Goal: Task Accomplishment & Management: Manage account settings

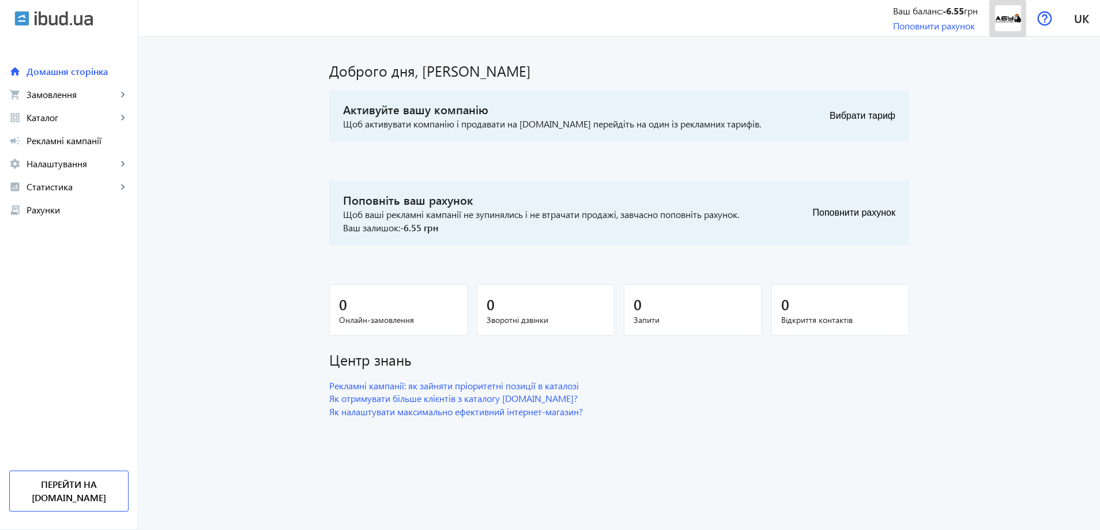
click at [1007, 22] on img at bounding box center [1008, 18] width 26 height 26
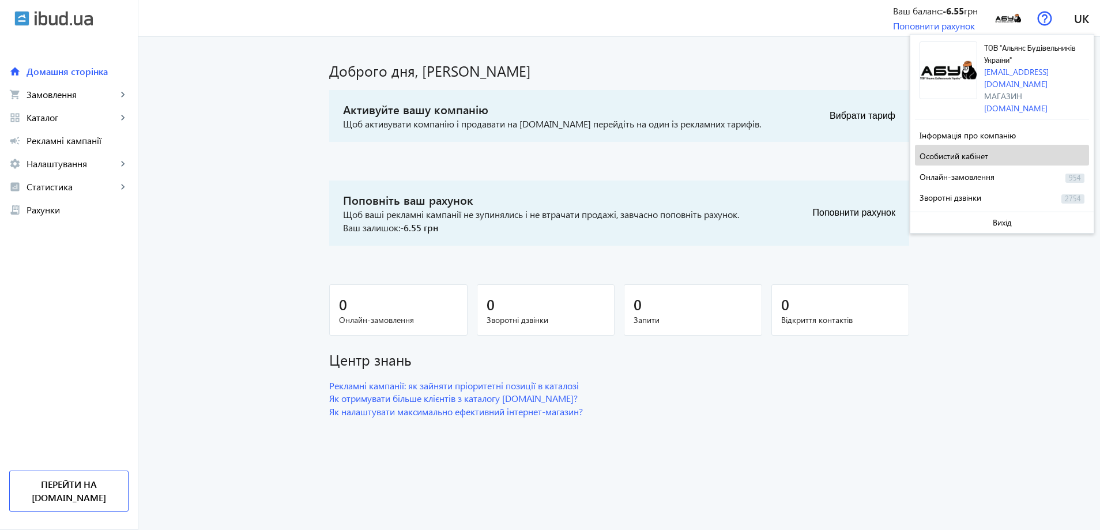
click at [955, 150] on span "Особистий кабінет" at bounding box center [953, 155] width 69 height 11
click at [934, 150] on span "Особистий кабінет" at bounding box center [953, 155] width 69 height 11
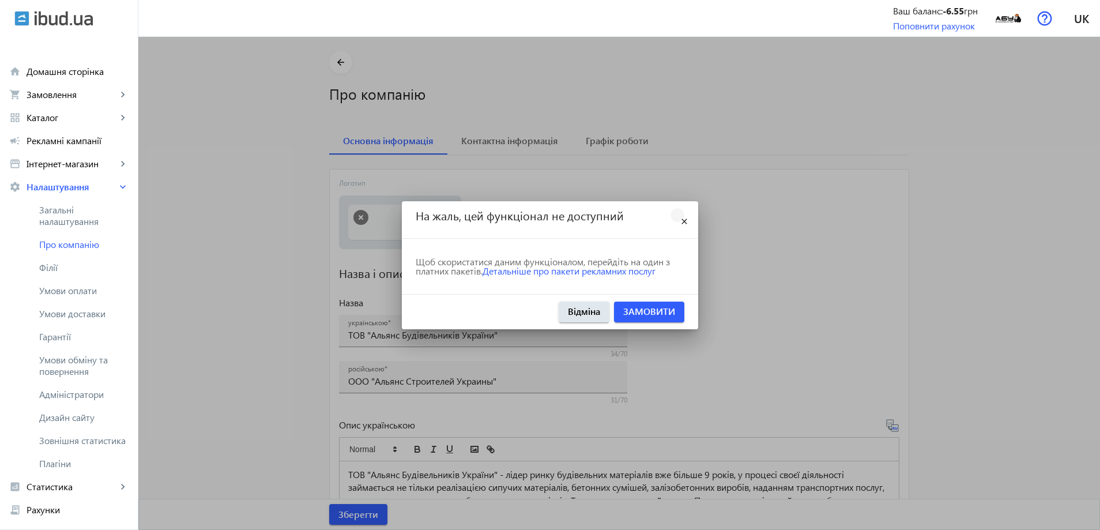
click at [685, 224] on mat-icon "close" at bounding box center [684, 222] width 14 height 14
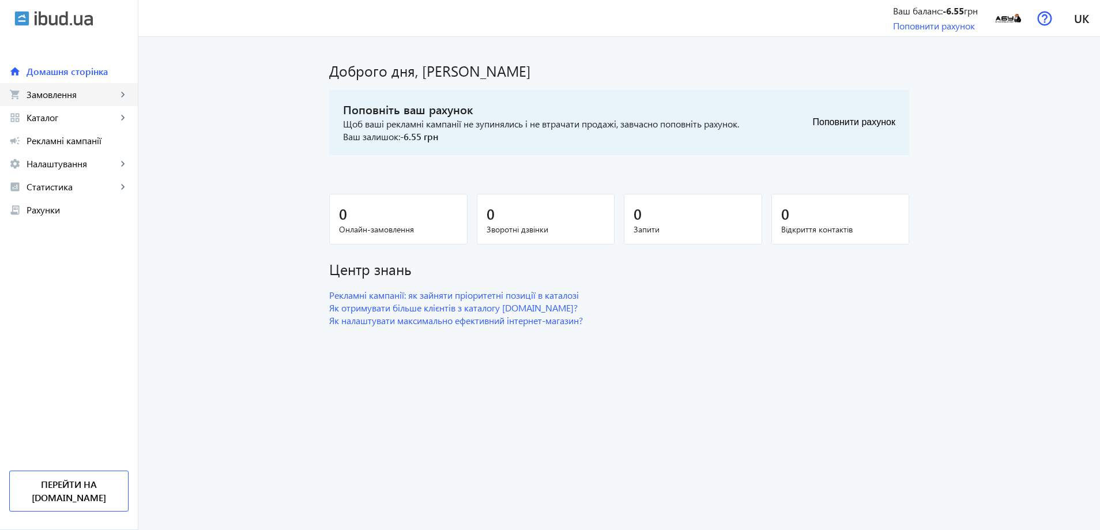
click at [55, 93] on span "Замовлення" at bounding box center [72, 95] width 90 height 12
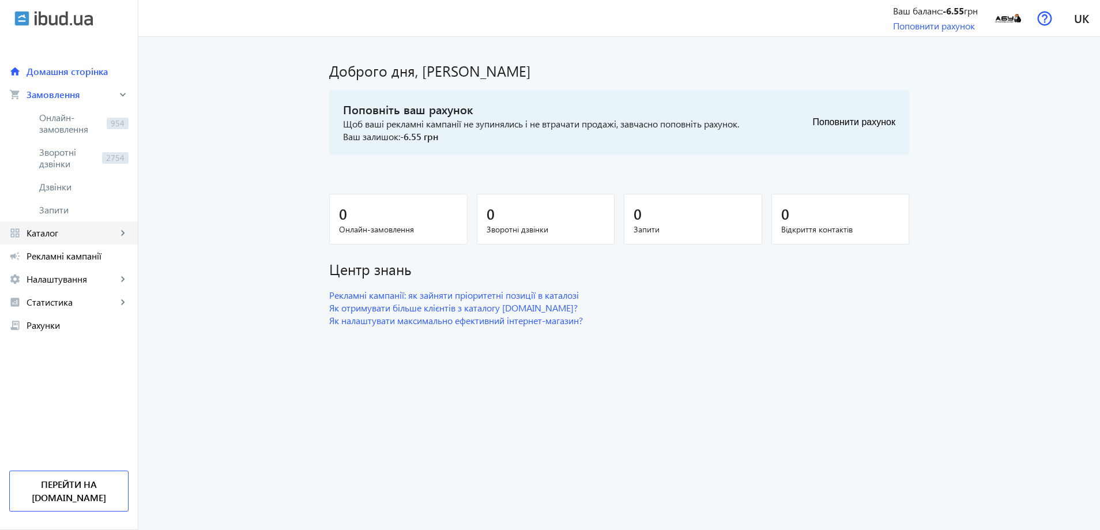
click at [51, 229] on span "Каталог" at bounding box center [72, 233] width 90 height 12
click at [52, 141] on span "Товари" at bounding box center [83, 141] width 89 height 12
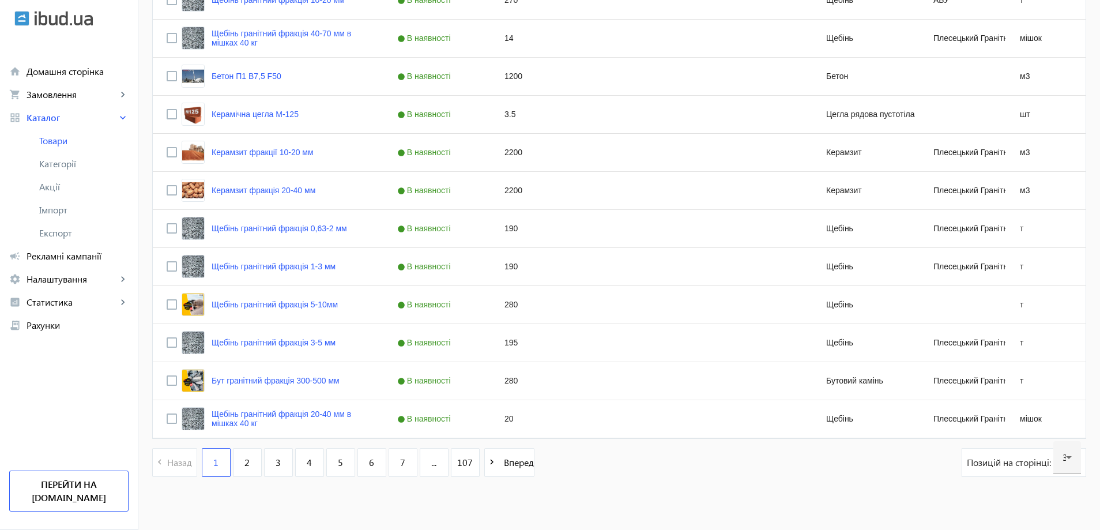
scroll to position [1015, 0]
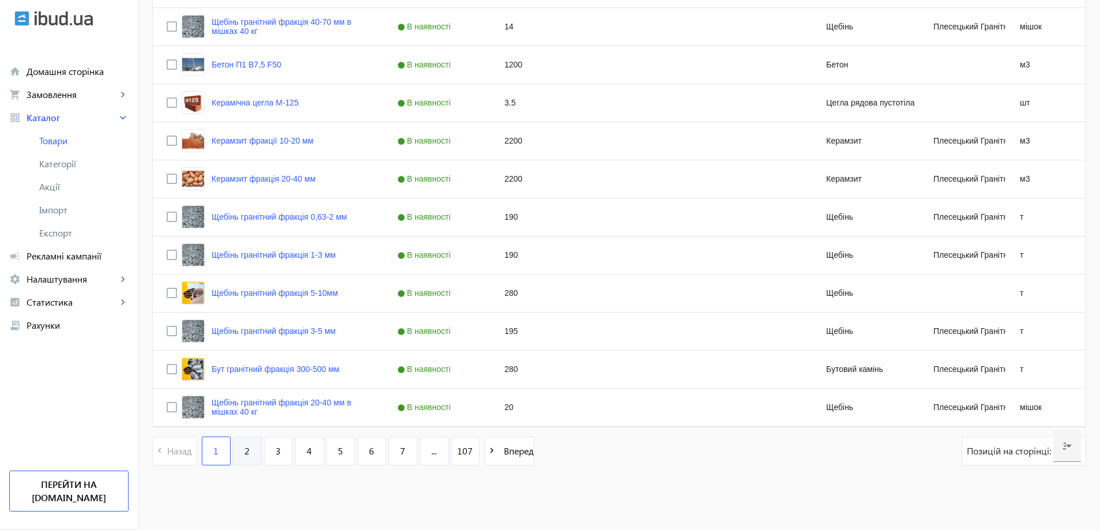
click at [247, 448] on link "2" at bounding box center [247, 450] width 29 height 29
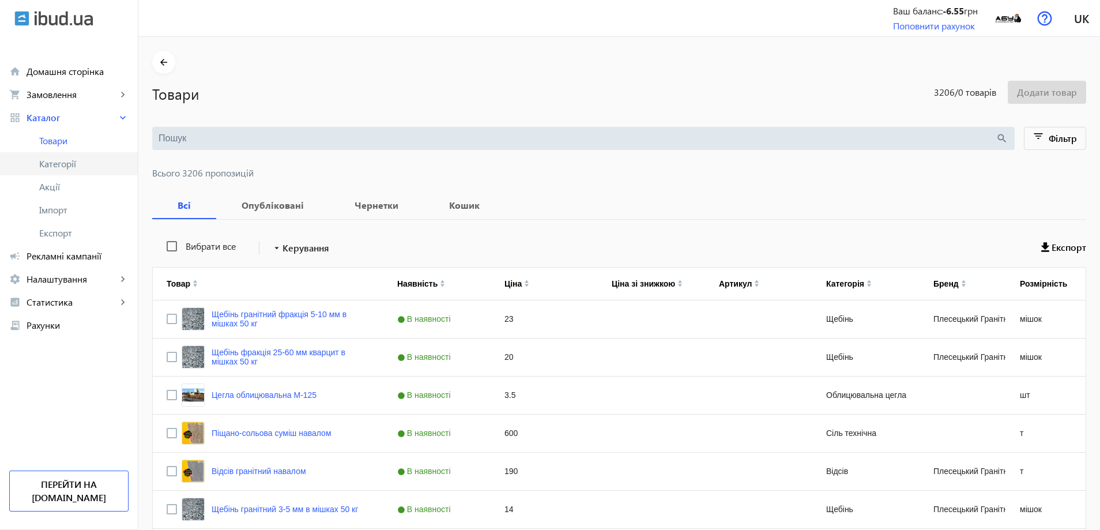
click at [60, 163] on span "Категорії" at bounding box center [83, 164] width 89 height 12
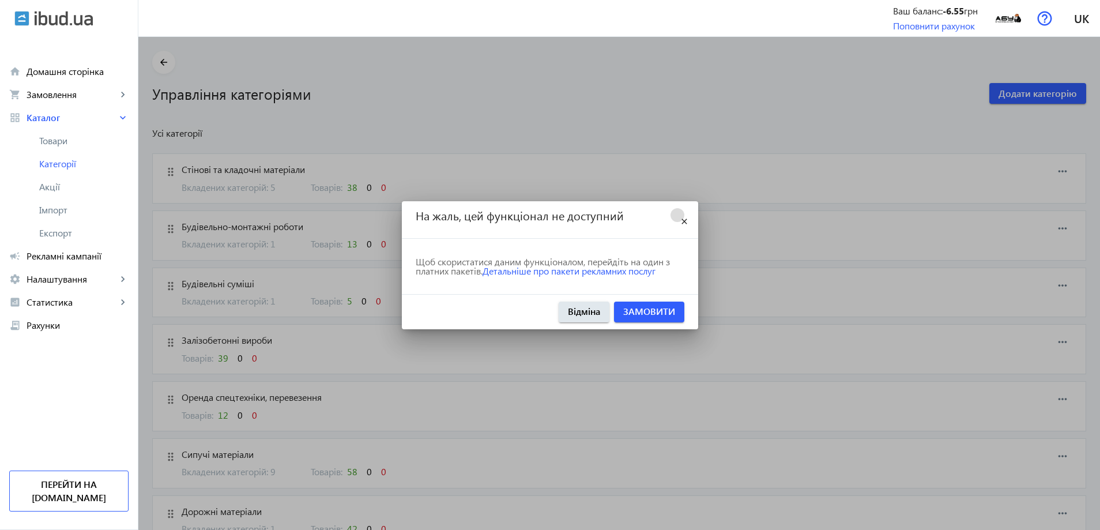
click at [684, 222] on mat-icon "close" at bounding box center [684, 222] width 14 height 14
